Goal: Task Accomplishment & Management: Manage account settings

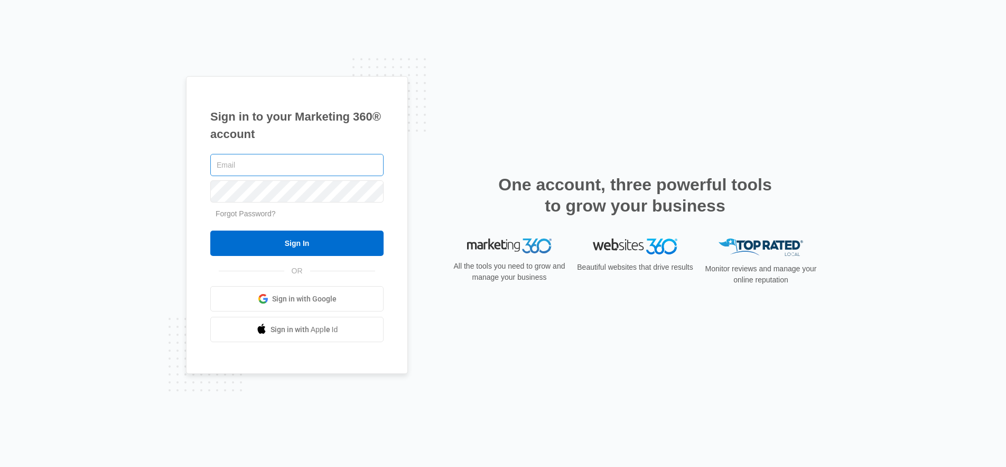
click at [234, 167] on input "text" at bounding box center [296, 165] width 173 height 22
type input "Ron@nutsaboutcomfort.com"
click at [238, 215] on link "Forgot Password?" at bounding box center [246, 213] width 60 height 8
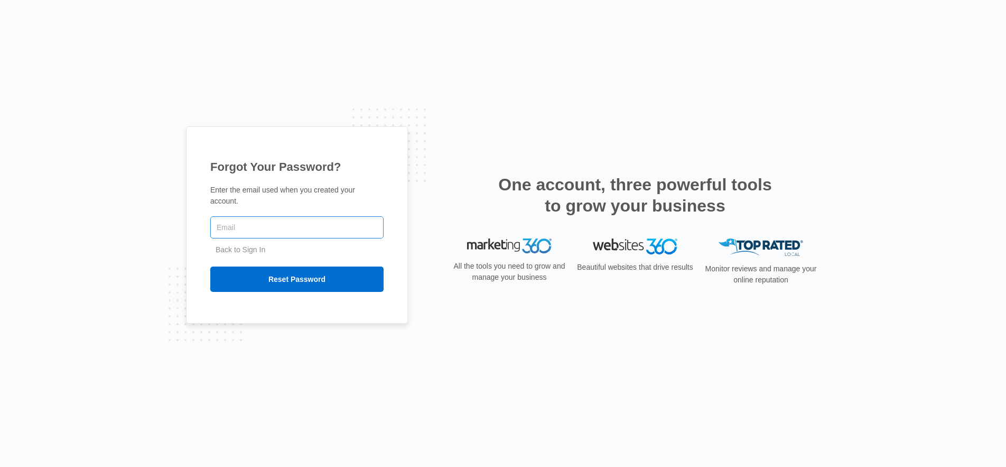
click at [231, 230] on input "text" at bounding box center [296, 227] width 173 height 22
type input "[PERSON_NAME][EMAIL_ADDRESS][DOMAIN_NAME]"
click at [297, 279] on input "Reset Password" at bounding box center [296, 278] width 173 height 25
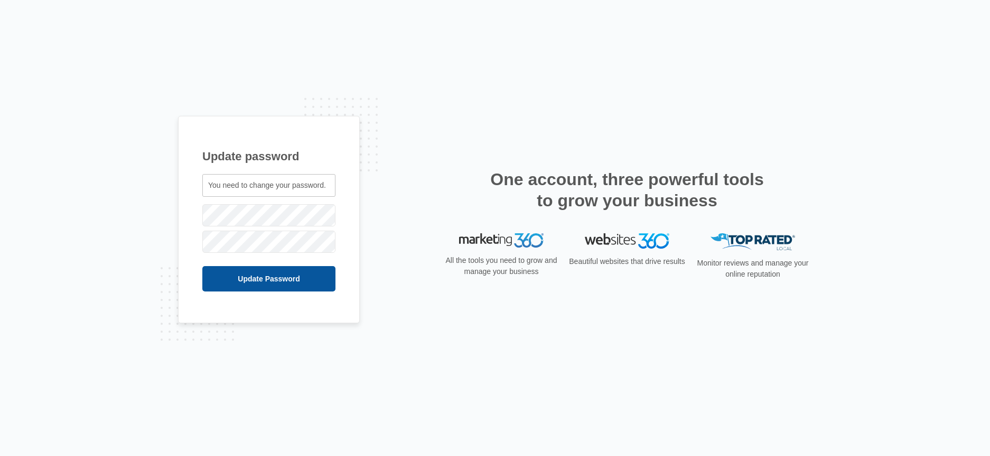
click at [264, 280] on input "Update Password" at bounding box center [268, 278] width 133 height 25
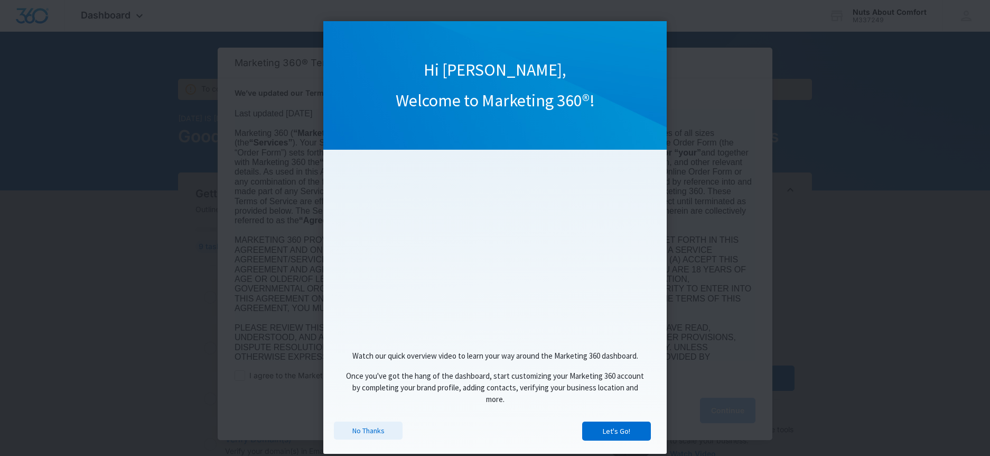
click at [366, 431] on link "No Thanks" at bounding box center [368, 430] width 69 height 18
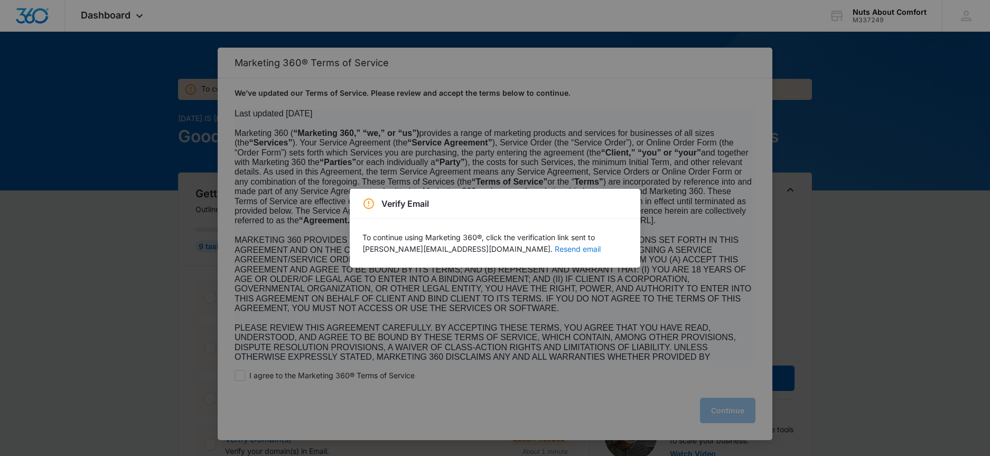
click at [555, 249] on button "Resend email" at bounding box center [578, 248] width 46 height 7
click at [523, 371] on div "Verify Email To continue using Marketing 360®, click the verification link sent…" at bounding box center [495, 228] width 990 height 456
click at [555, 249] on button "Resend email" at bounding box center [578, 248] width 46 height 7
click at [842, 338] on div "Verify Email To continue using Marketing 360®, click the verification link sent…" at bounding box center [495, 228] width 990 height 456
drag, startPoint x: 179, startPoint y: 52, endPoint x: 213, endPoint y: 57, distance: 34.7
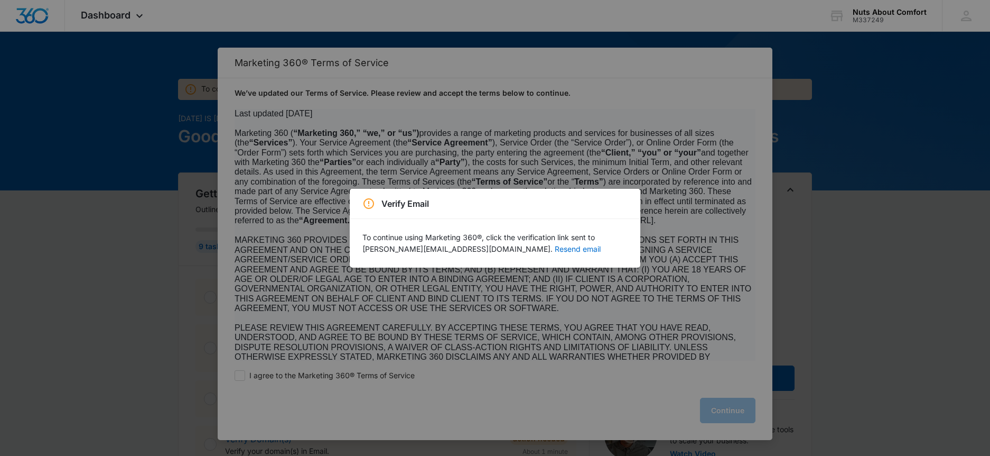
click at [181, 50] on div "Verify Email To continue using Marketing 360®, click the verification link sent…" at bounding box center [495, 228] width 990 height 456
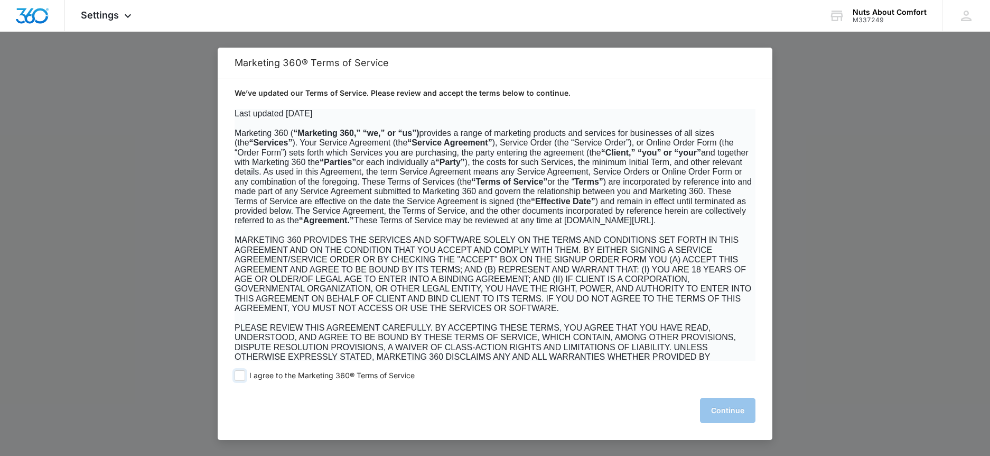
click at [242, 379] on span at bounding box center [240, 375] width 11 height 11
click at [242, 379] on input "I agree to the Marketing 360® Terms of Service" at bounding box center [240, 375] width 11 height 11
checkbox input "true"
click at [732, 408] on button "Continue" at bounding box center [727, 409] width 55 height 25
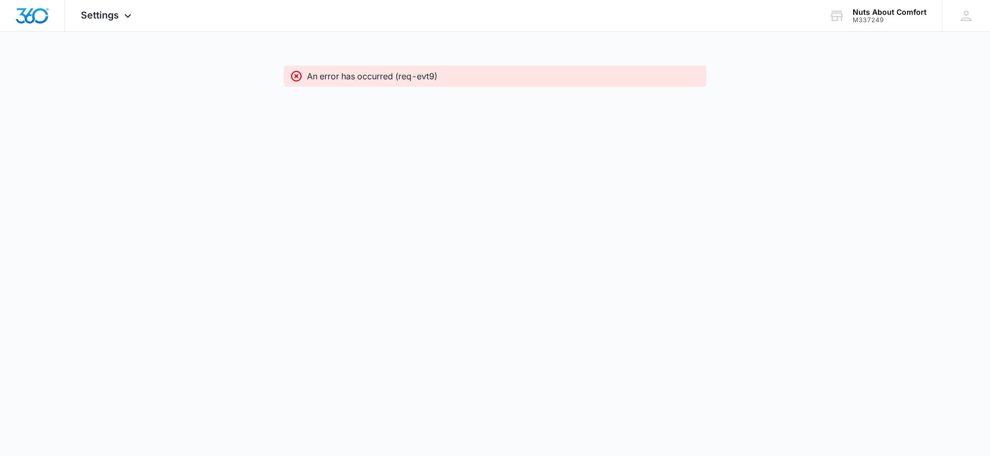
click at [298, 76] on icon at bounding box center [296, 76] width 13 height 13
click at [298, 78] on icon at bounding box center [296, 76] width 11 height 11
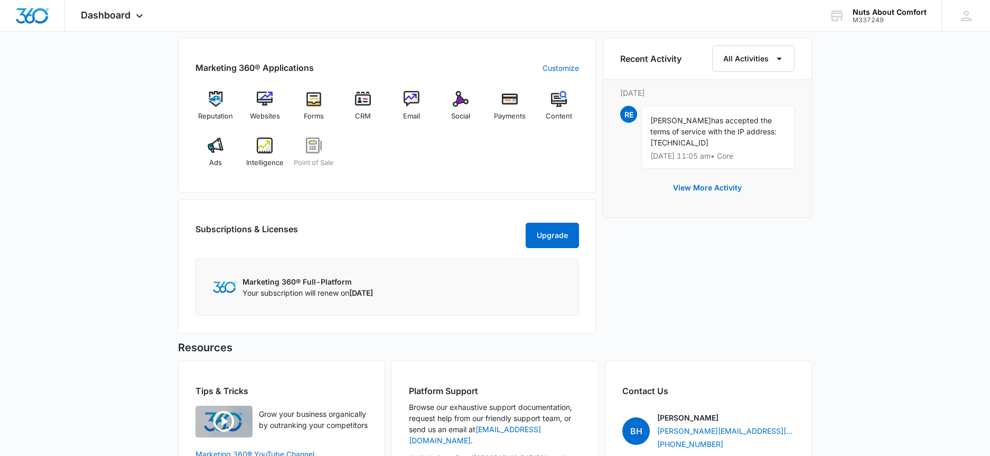
scroll to position [683, 0]
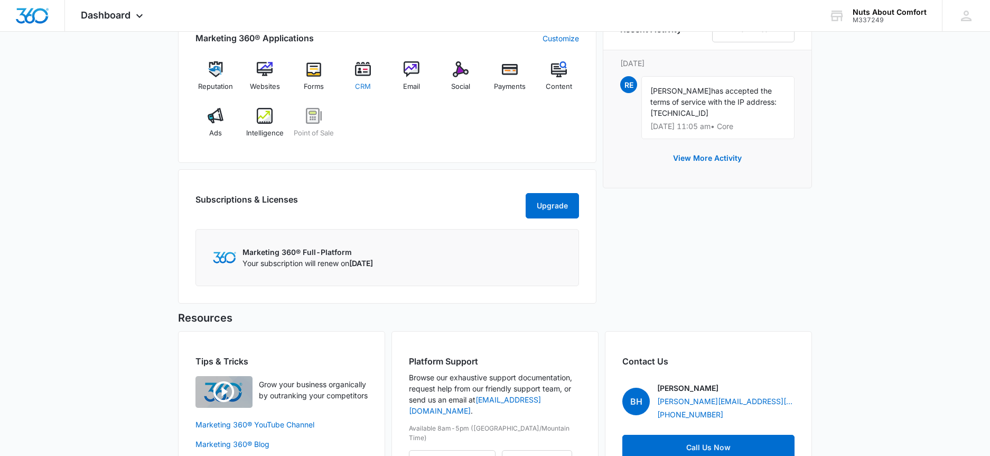
click at [366, 72] on img at bounding box center [363, 69] width 16 height 16
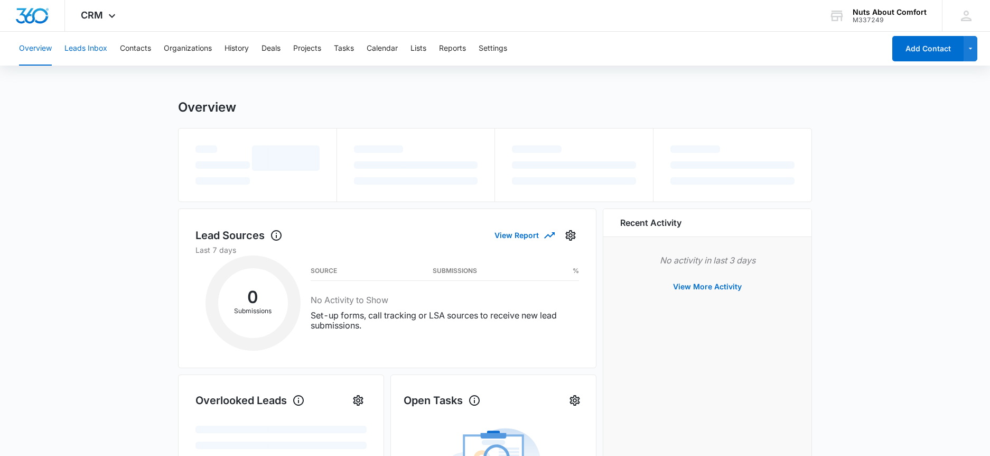
click at [82, 48] on button "Leads Inbox" at bounding box center [85, 49] width 43 height 34
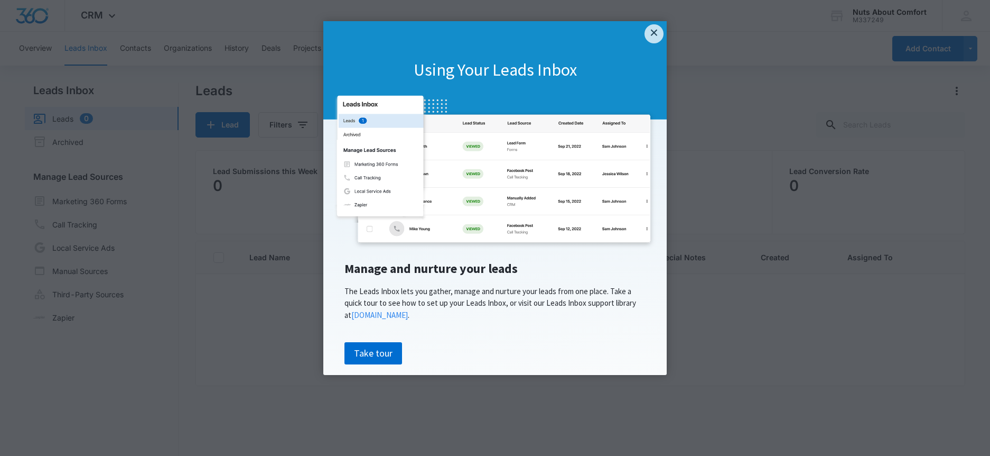
drag, startPoint x: 659, startPoint y: 33, endPoint x: 651, endPoint y: 33, distance: 8.5
click at [659, 32] on link "×" at bounding box center [654, 33] width 19 height 19
